Goal: Find contact information

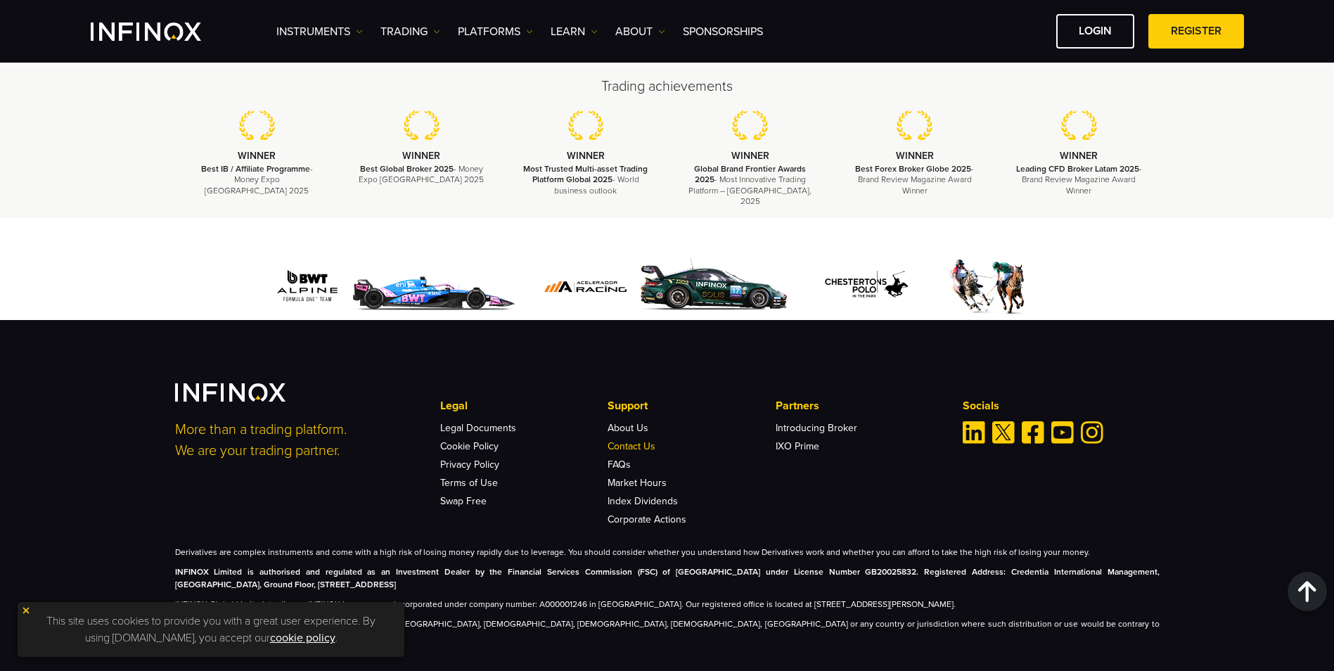
click at [627, 440] on link "Contact Us" at bounding box center [632, 446] width 48 height 12
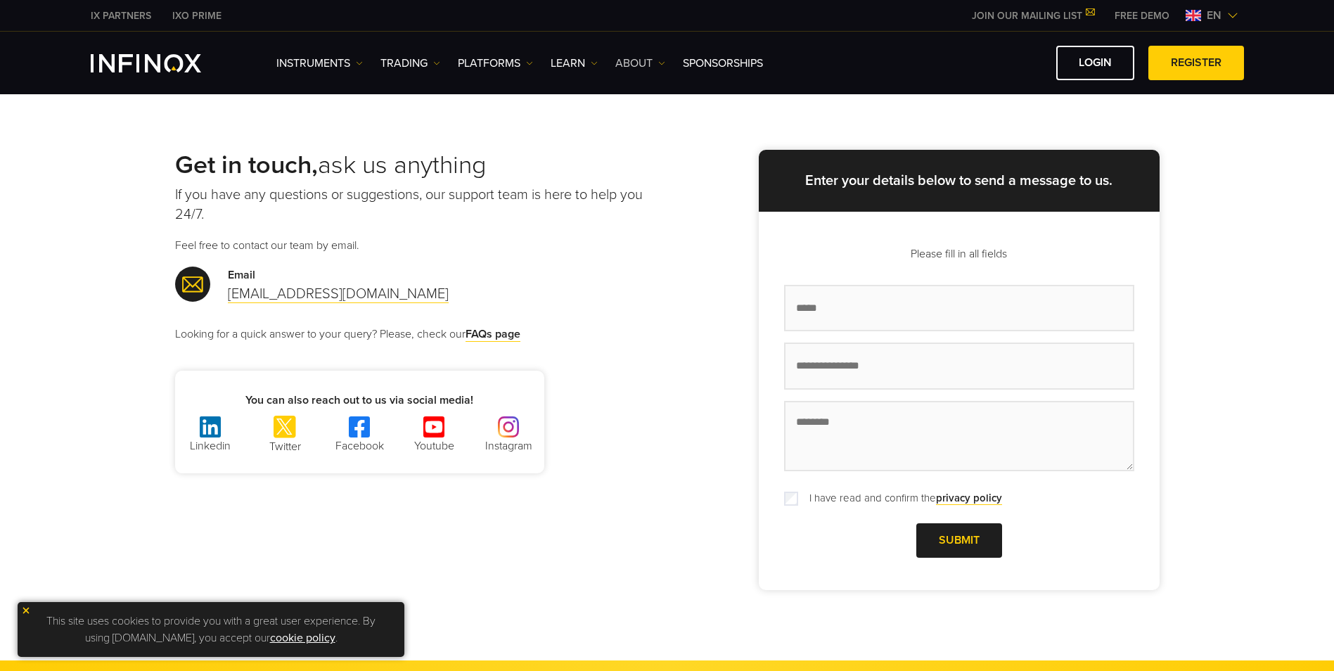
click at [654, 61] on link "ABOUT" at bounding box center [640, 63] width 50 height 17
click at [662, 169] on link "Contact Us" at bounding box center [666, 168] width 103 height 30
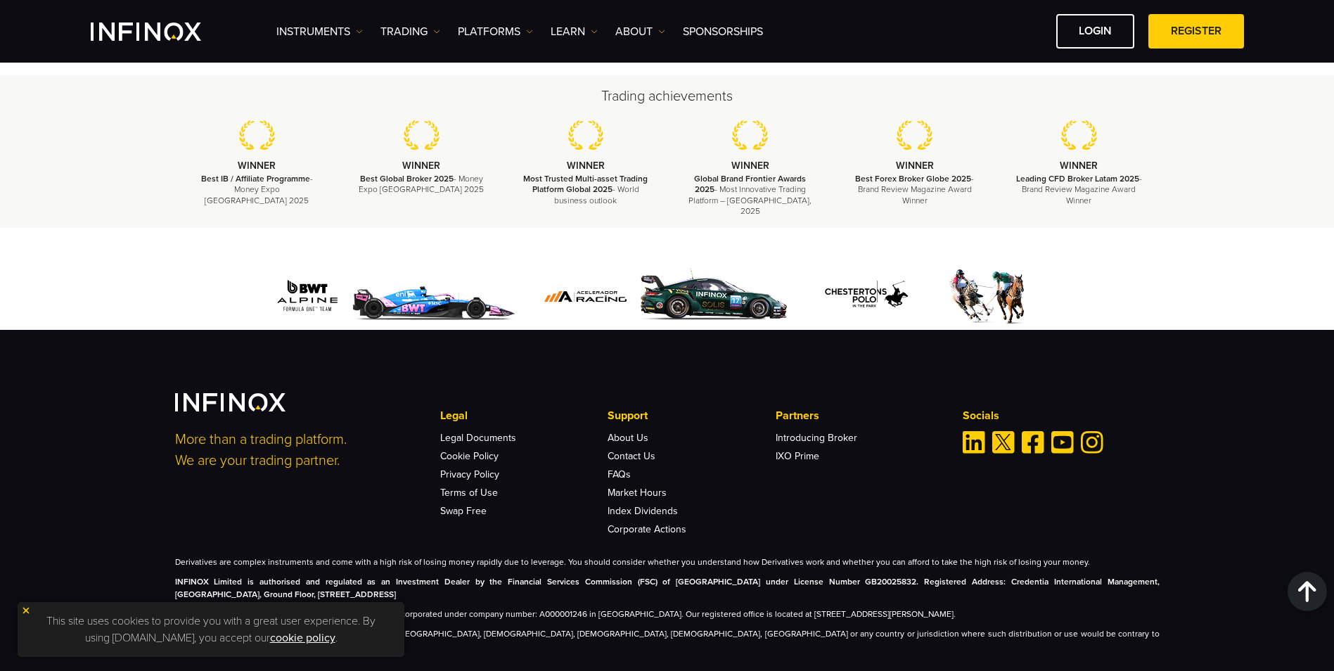
scroll to position [1775, 0]
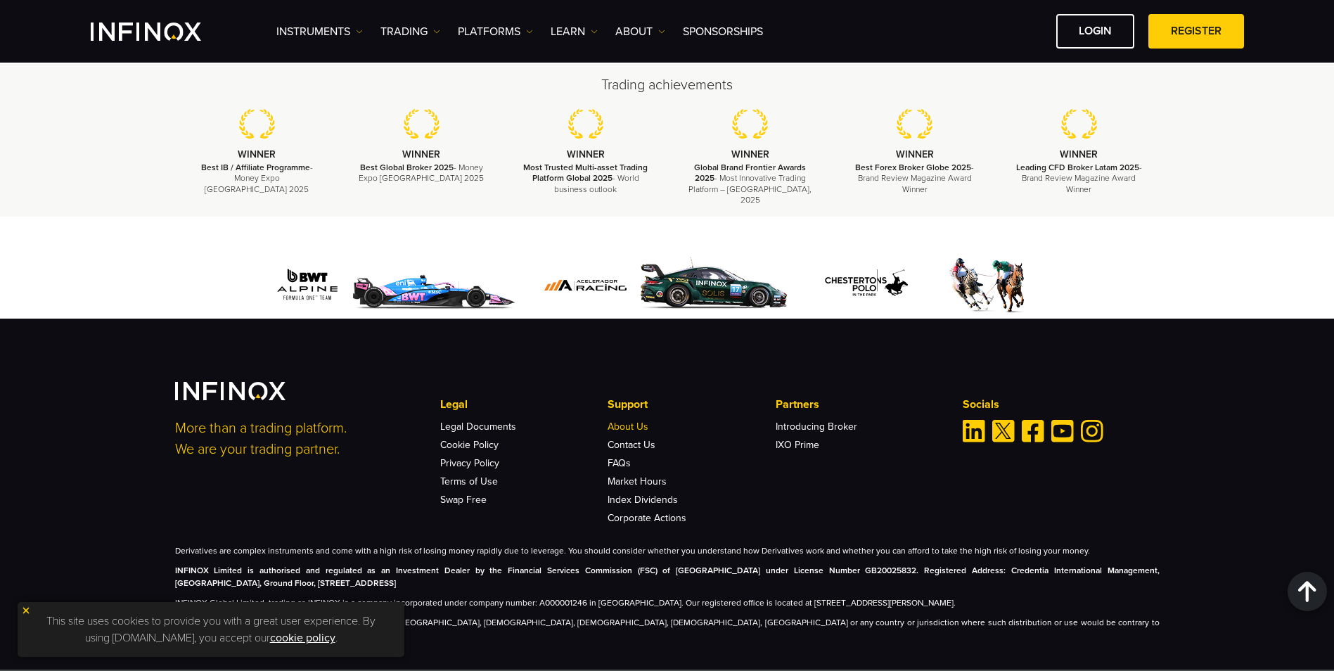
click at [627, 421] on link "About Us" at bounding box center [628, 427] width 41 height 12
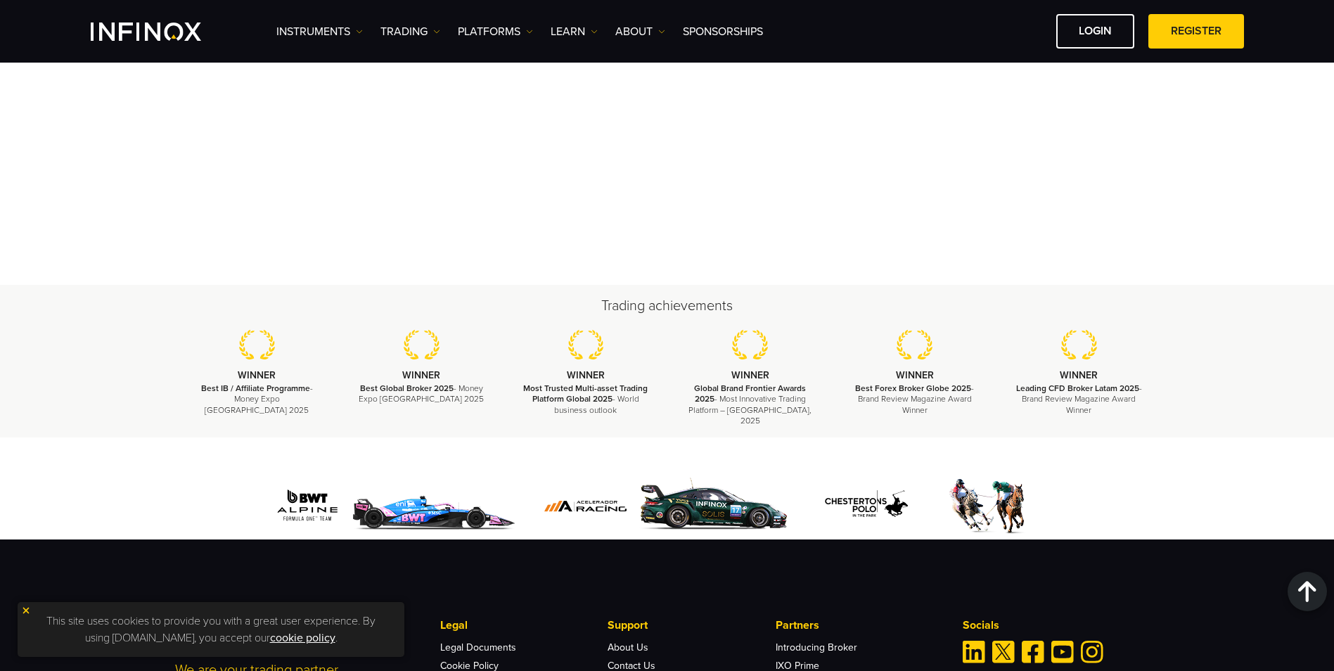
scroll to position [5063, 0]
